Goal: Task Accomplishment & Management: Use online tool/utility

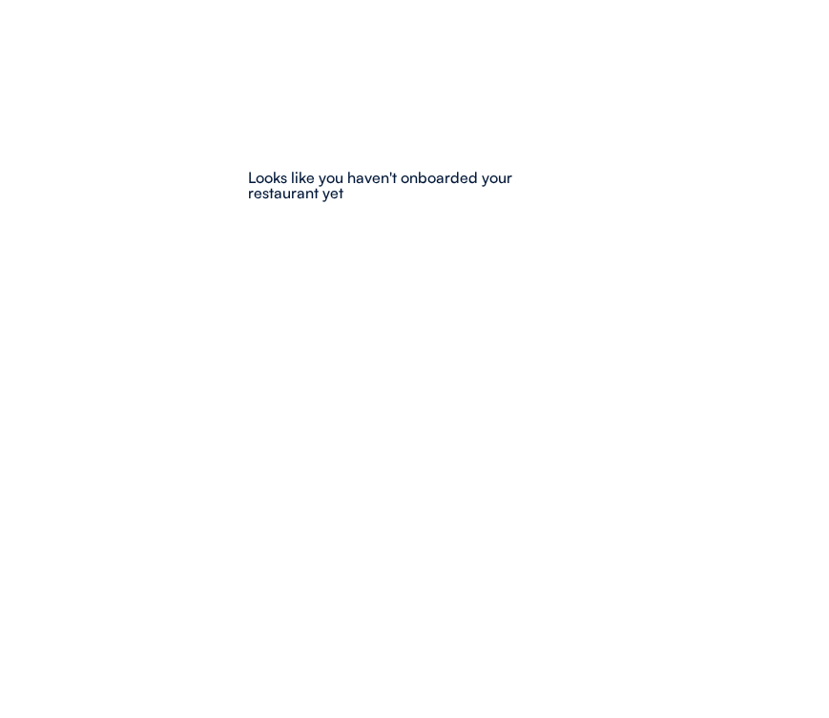
click at [495, 171] on div "Looks like you haven't onboarded your restaurant yet" at bounding box center [415, 186] width 334 height 33
click at [404, 199] on div "Looks like you haven't onboarded your restaurant yet" at bounding box center [415, 186] width 334 height 33
